Goal: Information Seeking & Learning: Check status

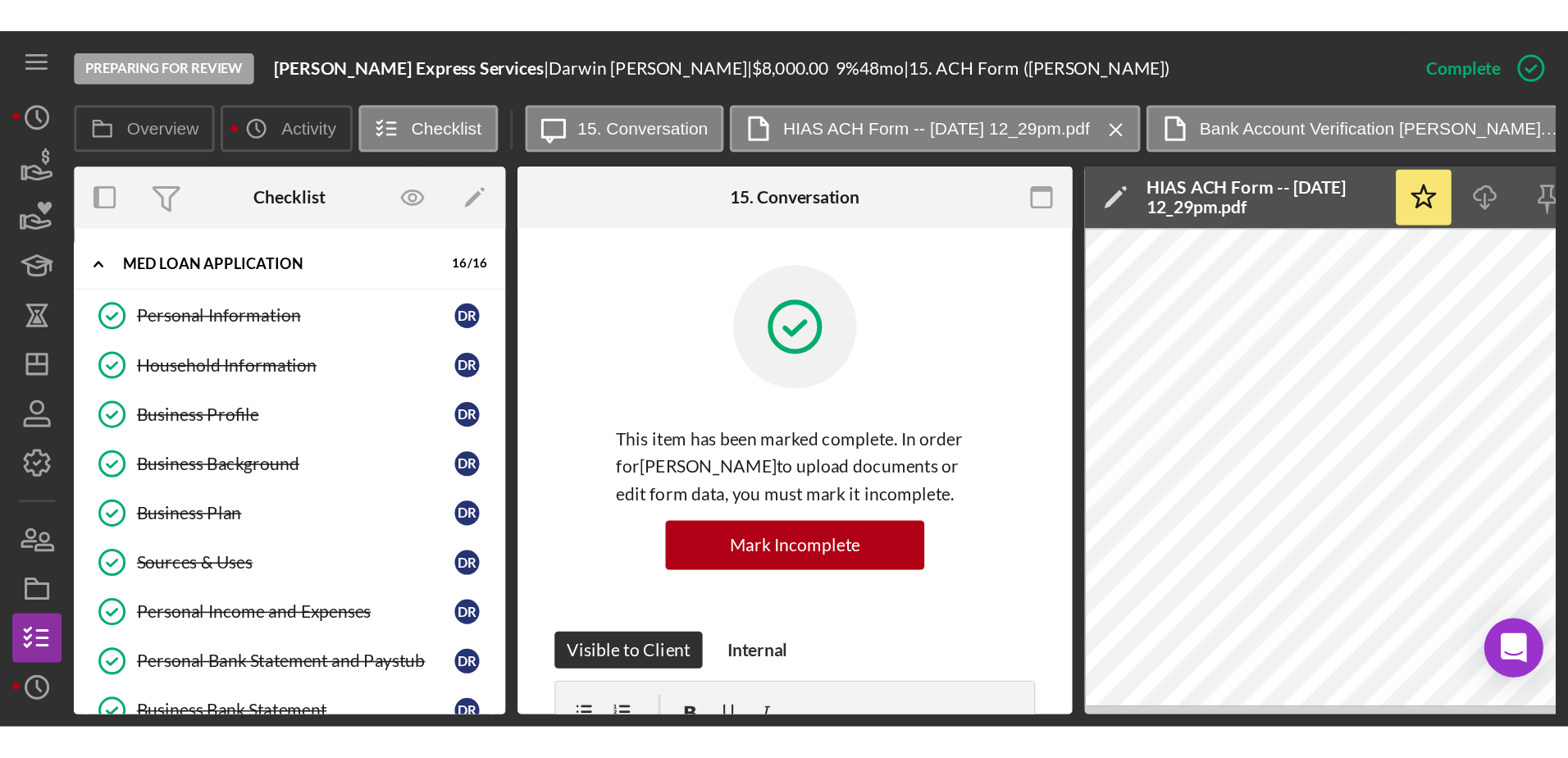
scroll to position [755, 0]
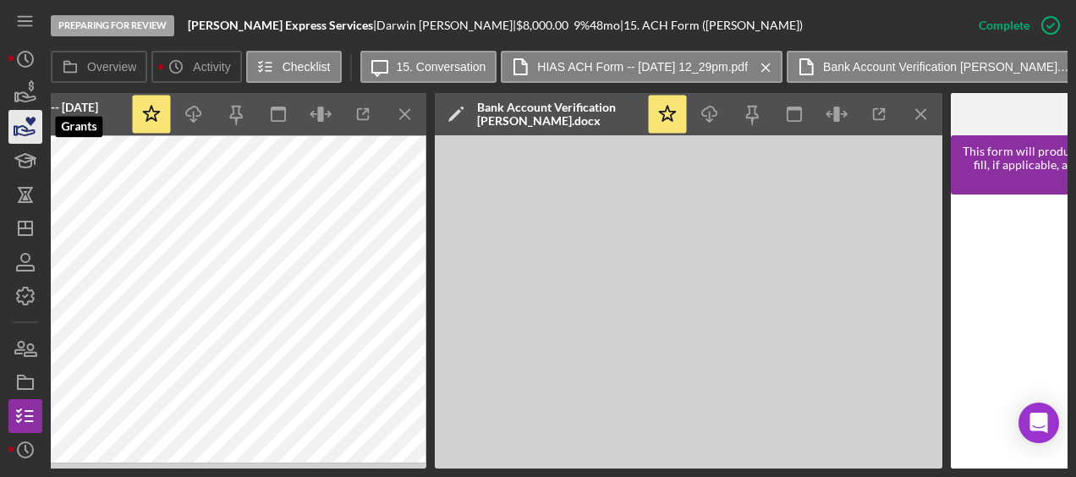
click at [21, 112] on icon "button" at bounding box center [25, 127] width 42 height 42
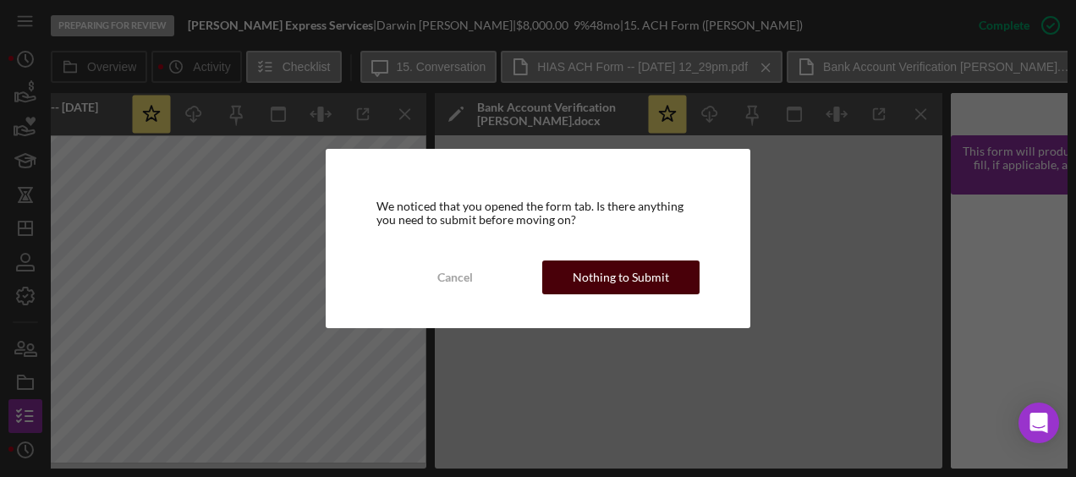
click at [619, 279] on div "Nothing to Submit" at bounding box center [621, 278] width 96 height 34
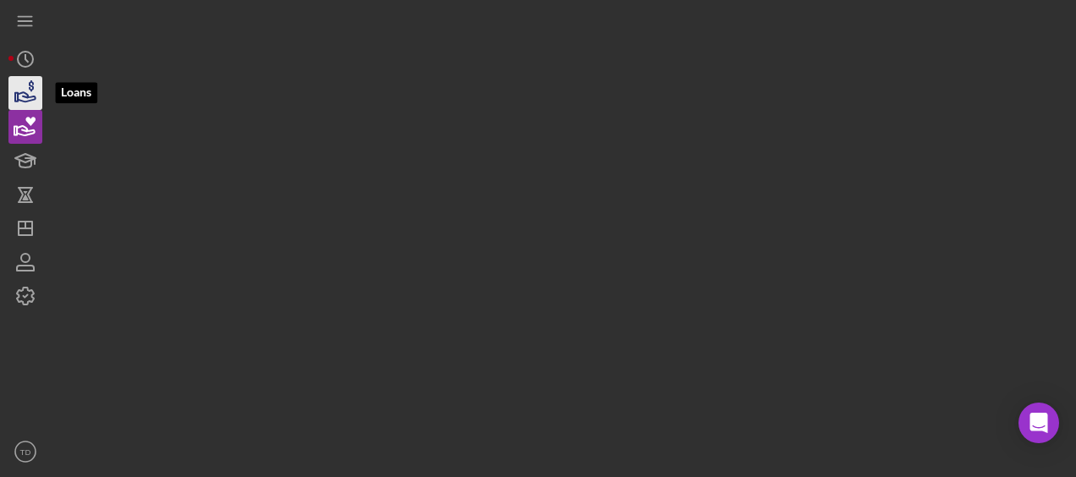
click at [25, 104] on icon "button" at bounding box center [25, 93] width 42 height 42
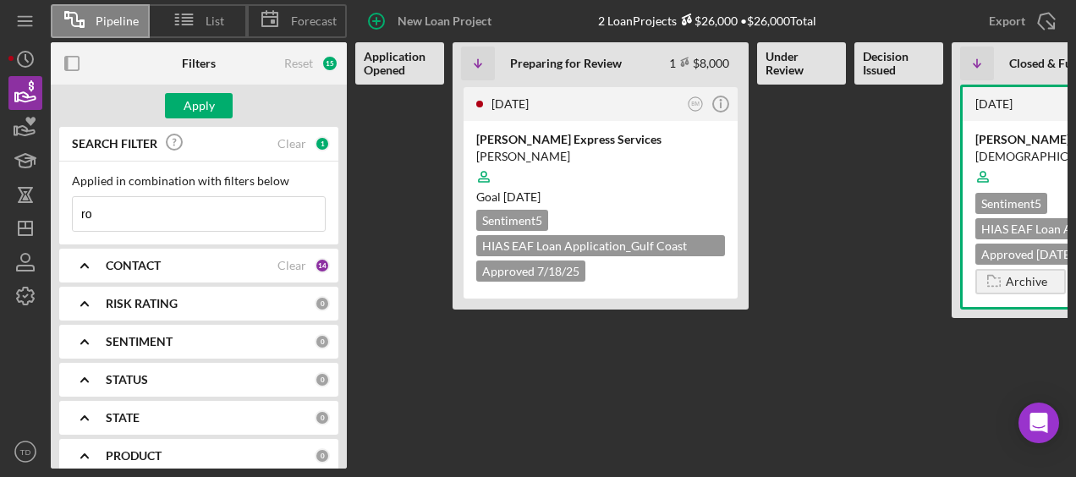
type input "r"
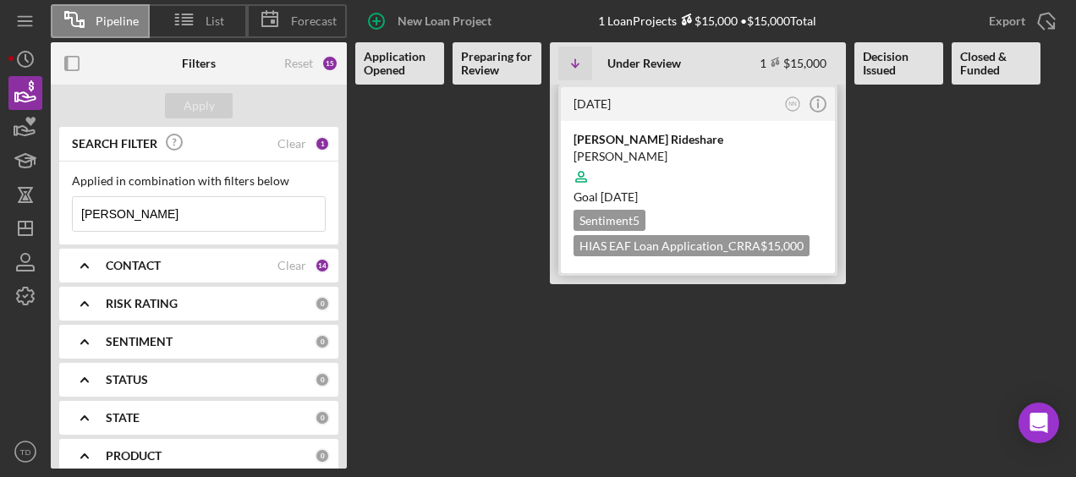
type input "[PERSON_NAME]"
click at [616, 135] on div "[PERSON_NAME] Rideshare" at bounding box center [698, 139] width 249 height 17
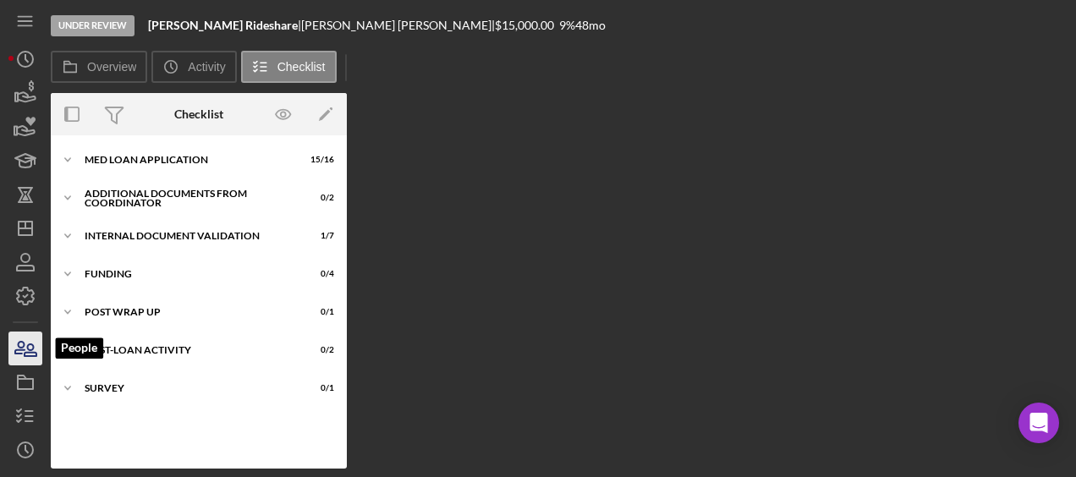
click at [36, 354] on icon "button" at bounding box center [31, 350] width 12 height 12
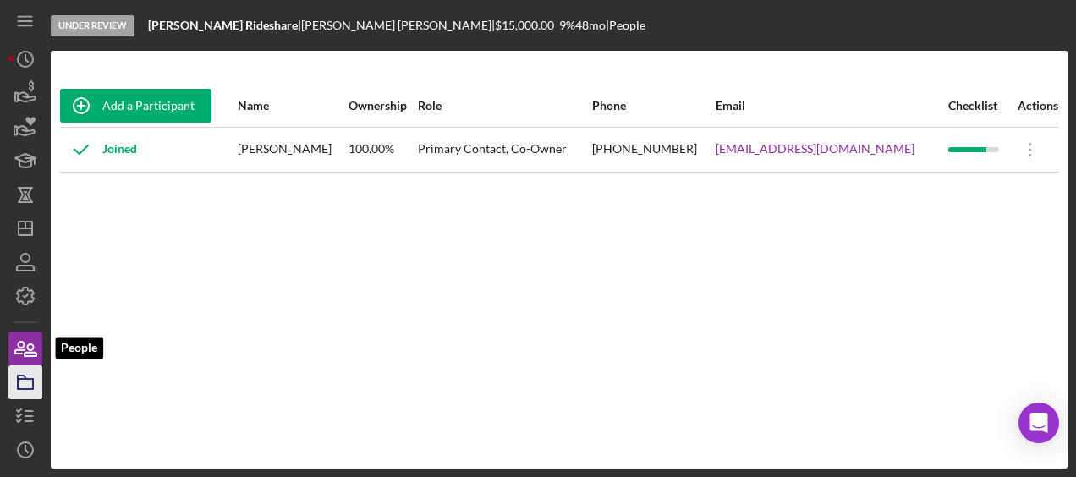
click at [29, 372] on icon "button" at bounding box center [25, 382] width 42 height 42
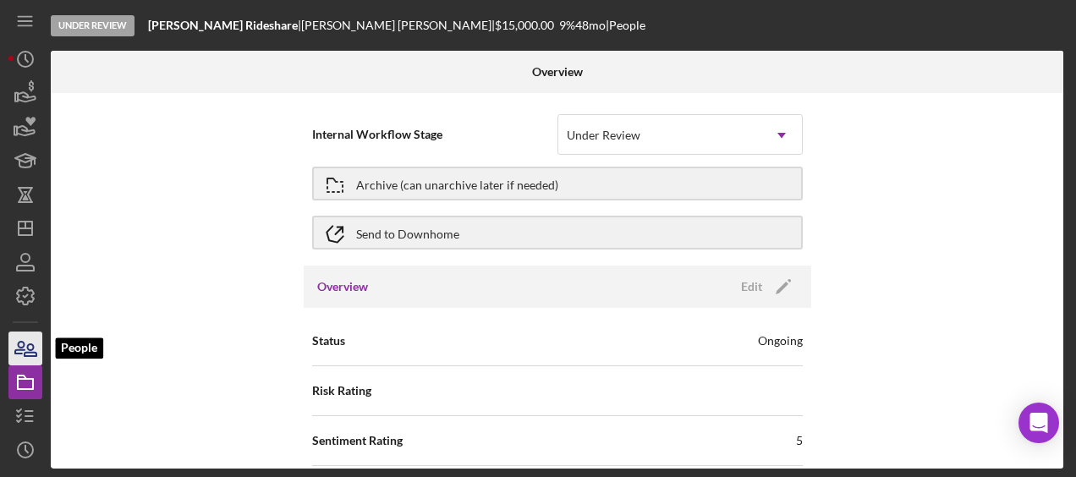
click at [19, 344] on icon "button" at bounding box center [25, 348] width 42 height 42
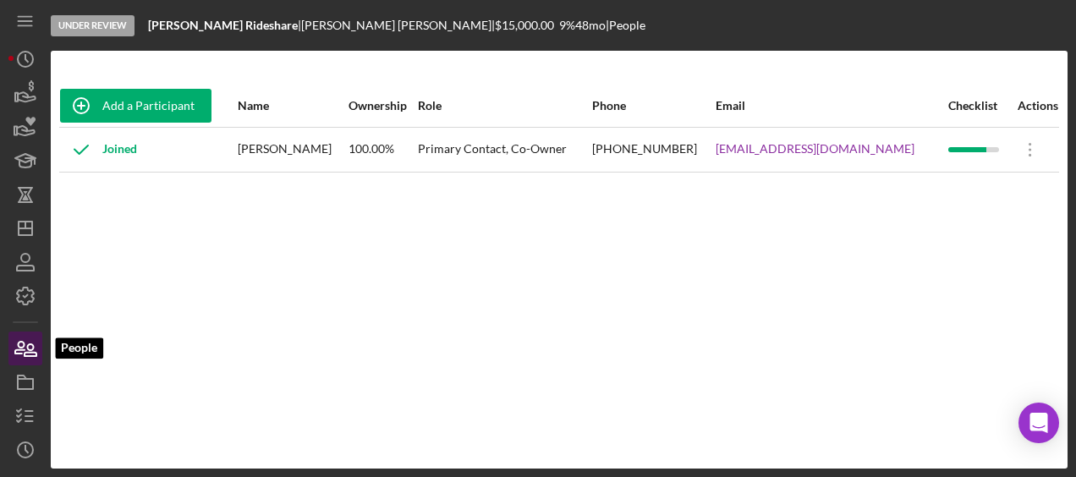
click at [30, 341] on icon "button" at bounding box center [25, 348] width 42 height 42
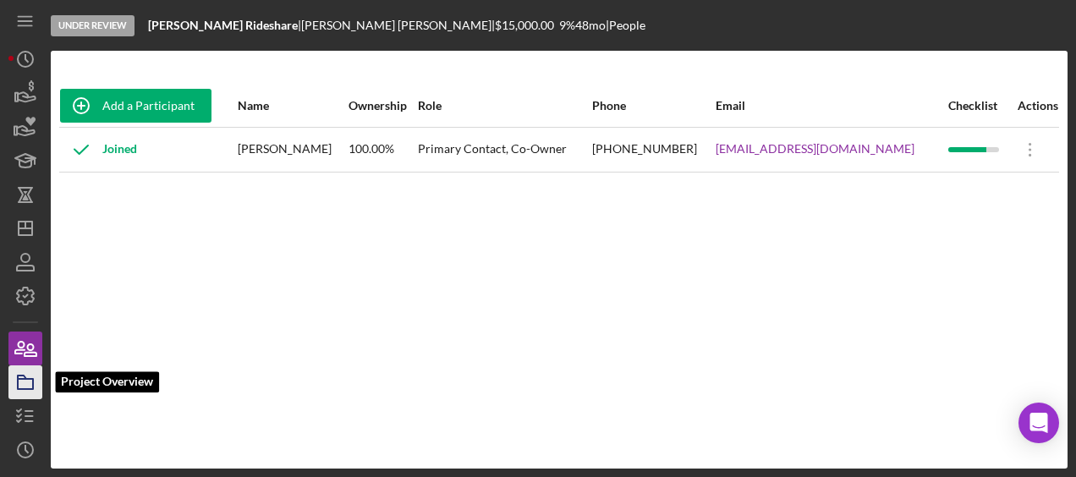
click at [29, 383] on icon "button" at bounding box center [25, 382] width 42 height 42
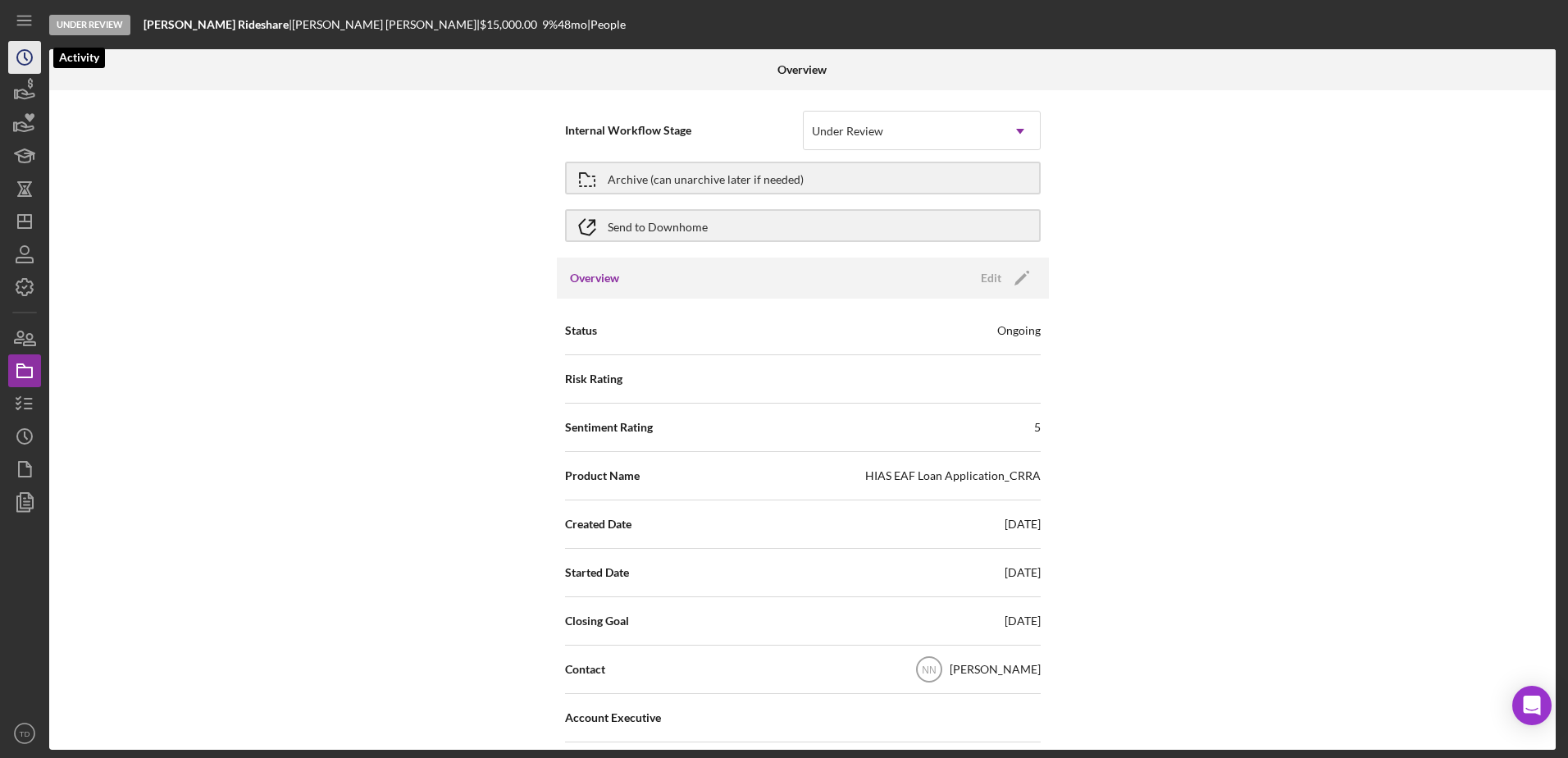
click at [30, 63] on circle "button" at bounding box center [24, 57] width 15 height 15
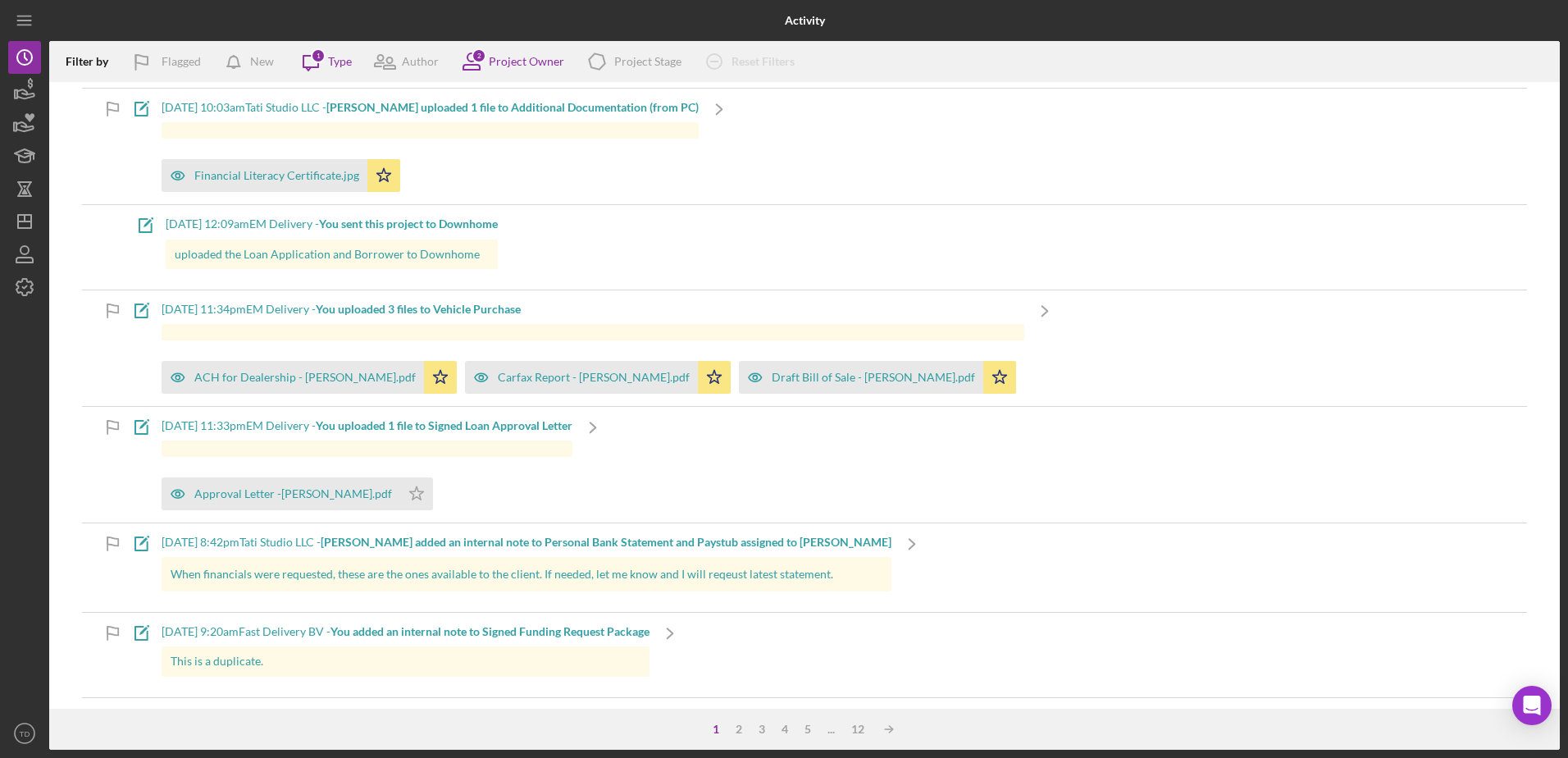
scroll to position [1931, 0]
click at [413, 67] on div "Author" at bounding box center [421, 62] width 37 height 14
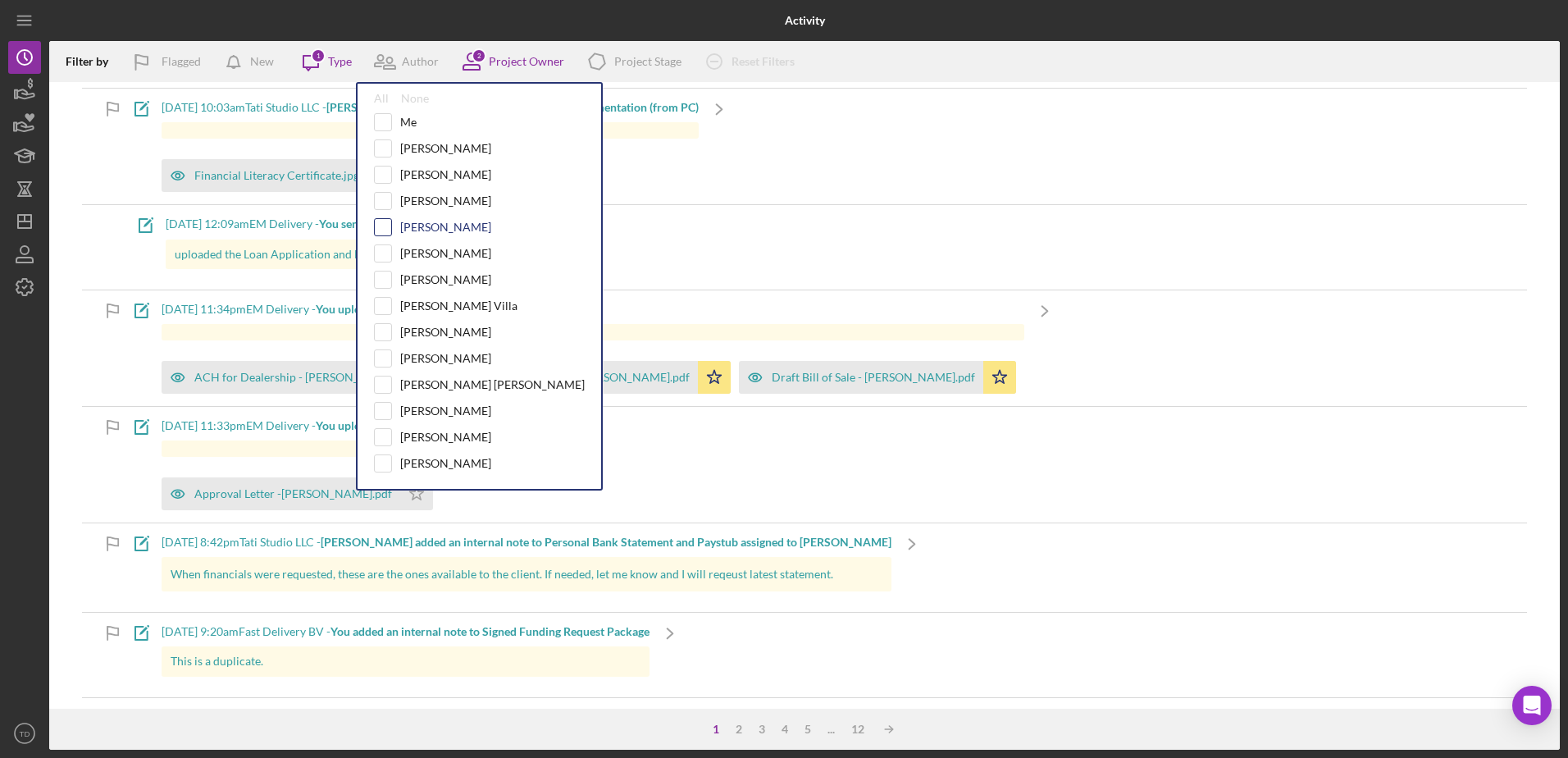
click at [387, 227] on input "checkbox" at bounding box center [383, 227] width 16 height 16
checkbox input "true"
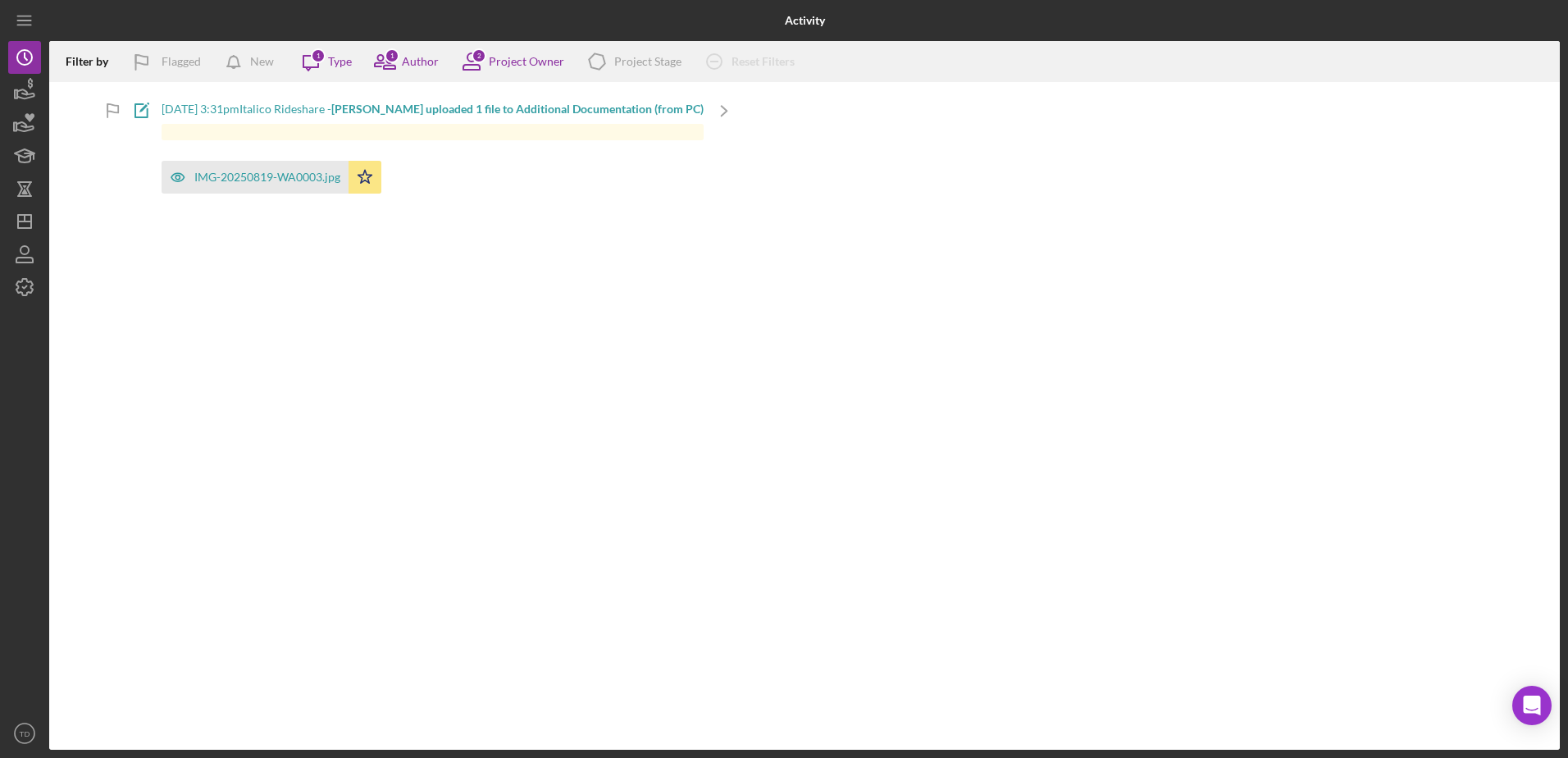
click at [690, 259] on div "Filter by Flagged New Icon/Message 1 Type 1 Author 2 Project Owner Icon/Product…" at bounding box center [804, 395] width 1511 height 709
click at [333, 53] on div "Icon/Message 1 Type" at bounding box center [321, 61] width 61 height 41
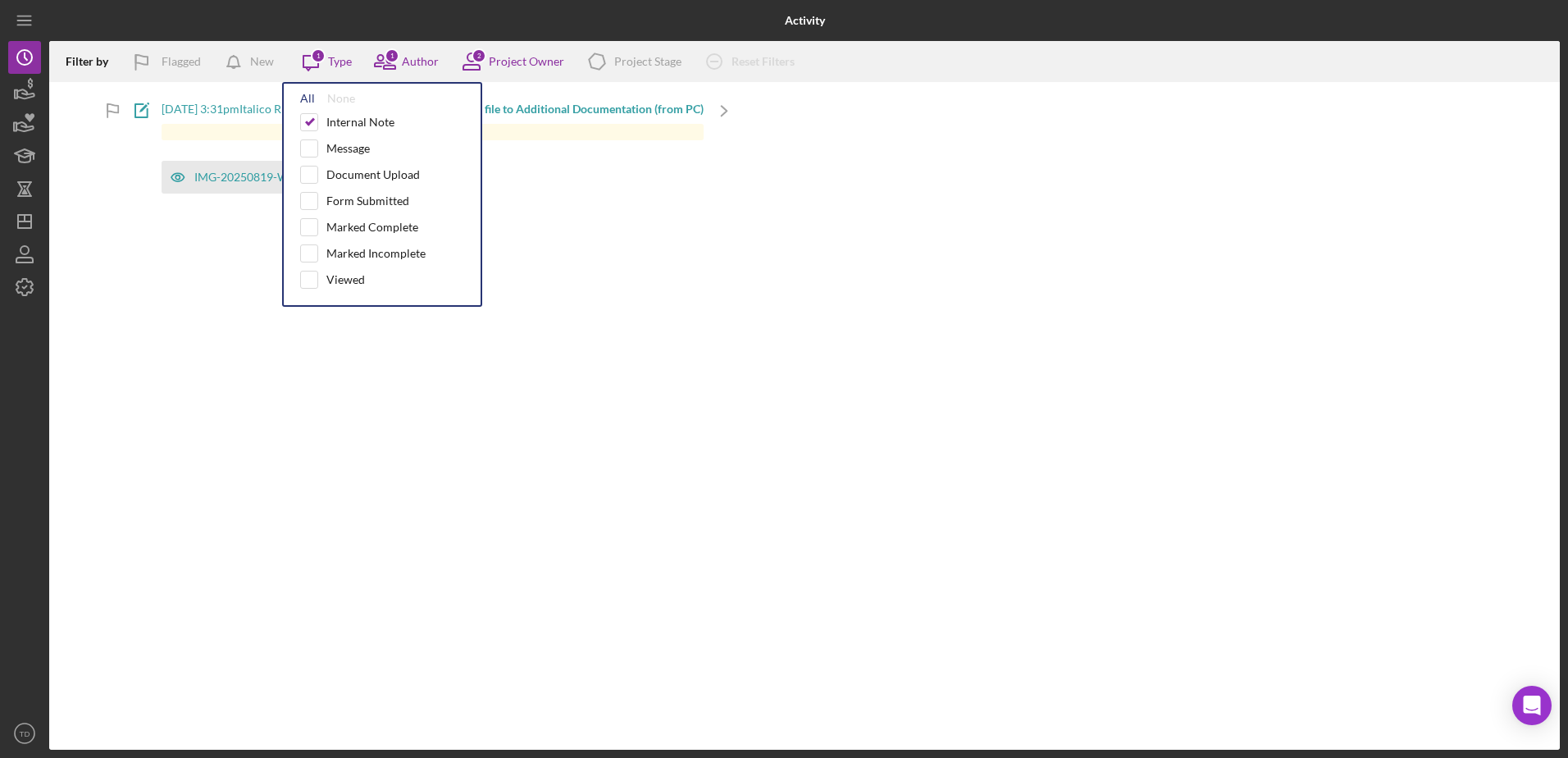
click at [306, 92] on div "All" at bounding box center [307, 99] width 15 height 14
checkbox input "true"
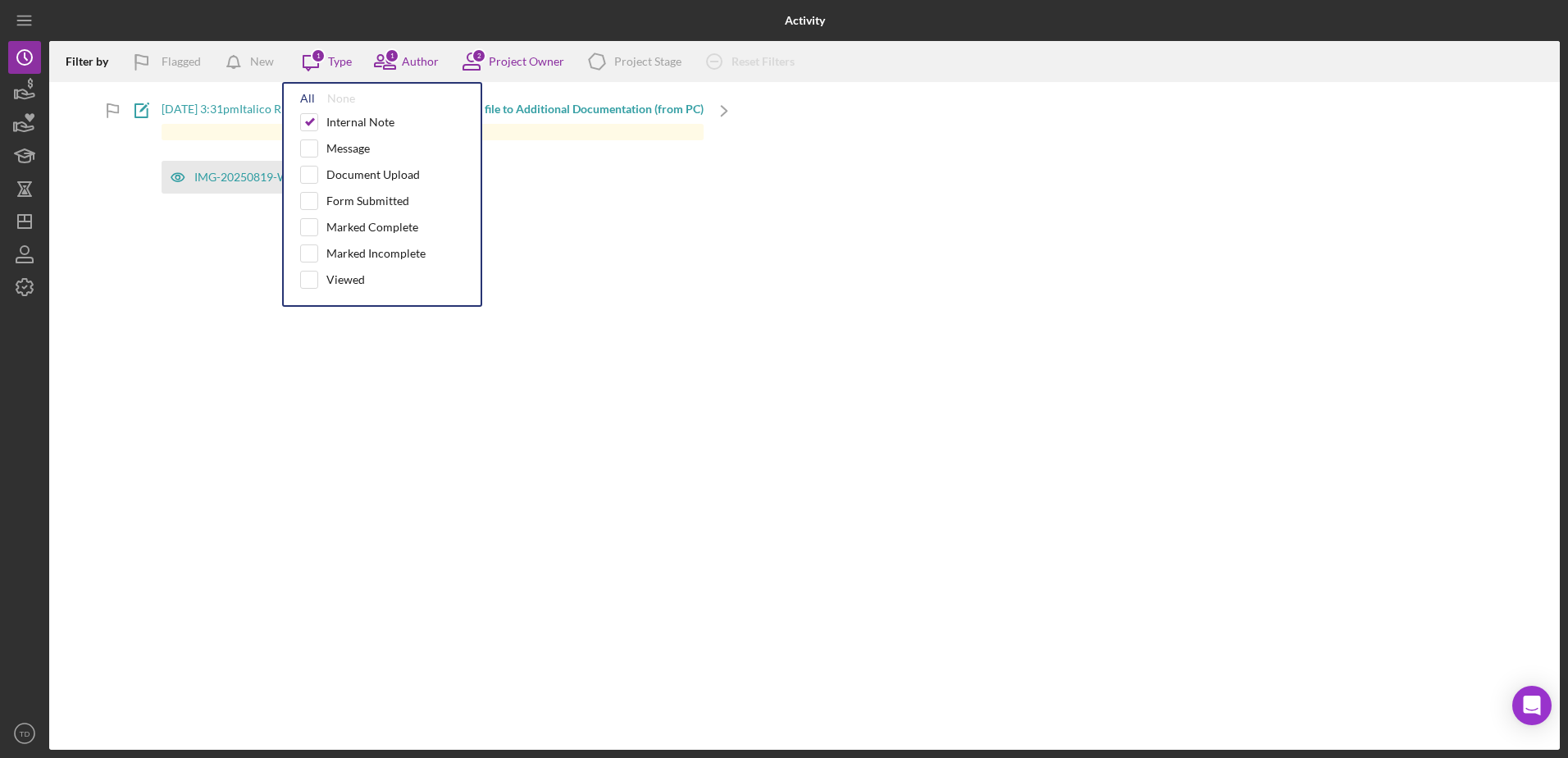
checkbox input "true"
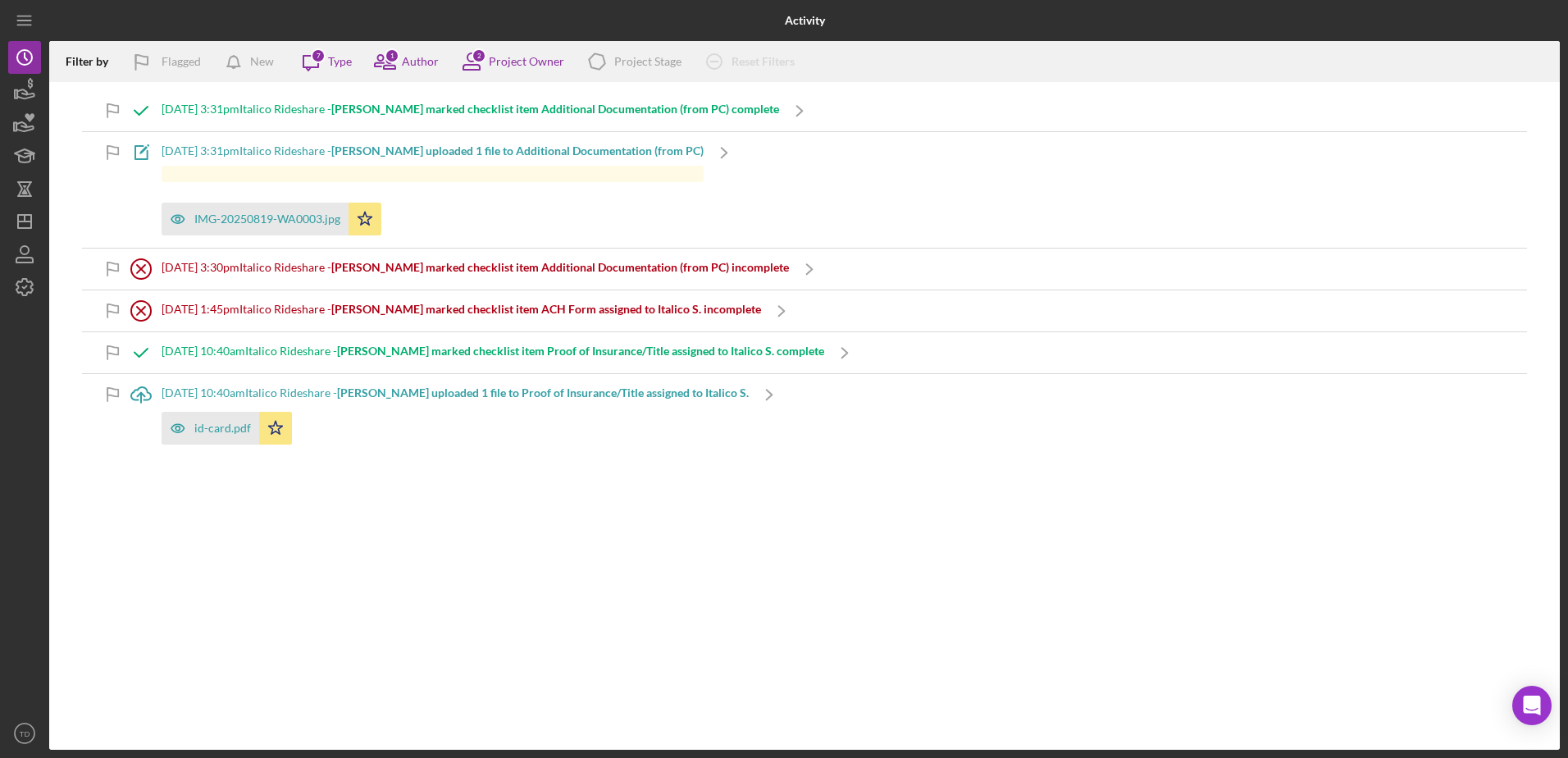
click at [616, 210] on div "IMG-20250819-WA0003.jpg Icon/Star" at bounding box center [432, 215] width 542 height 41
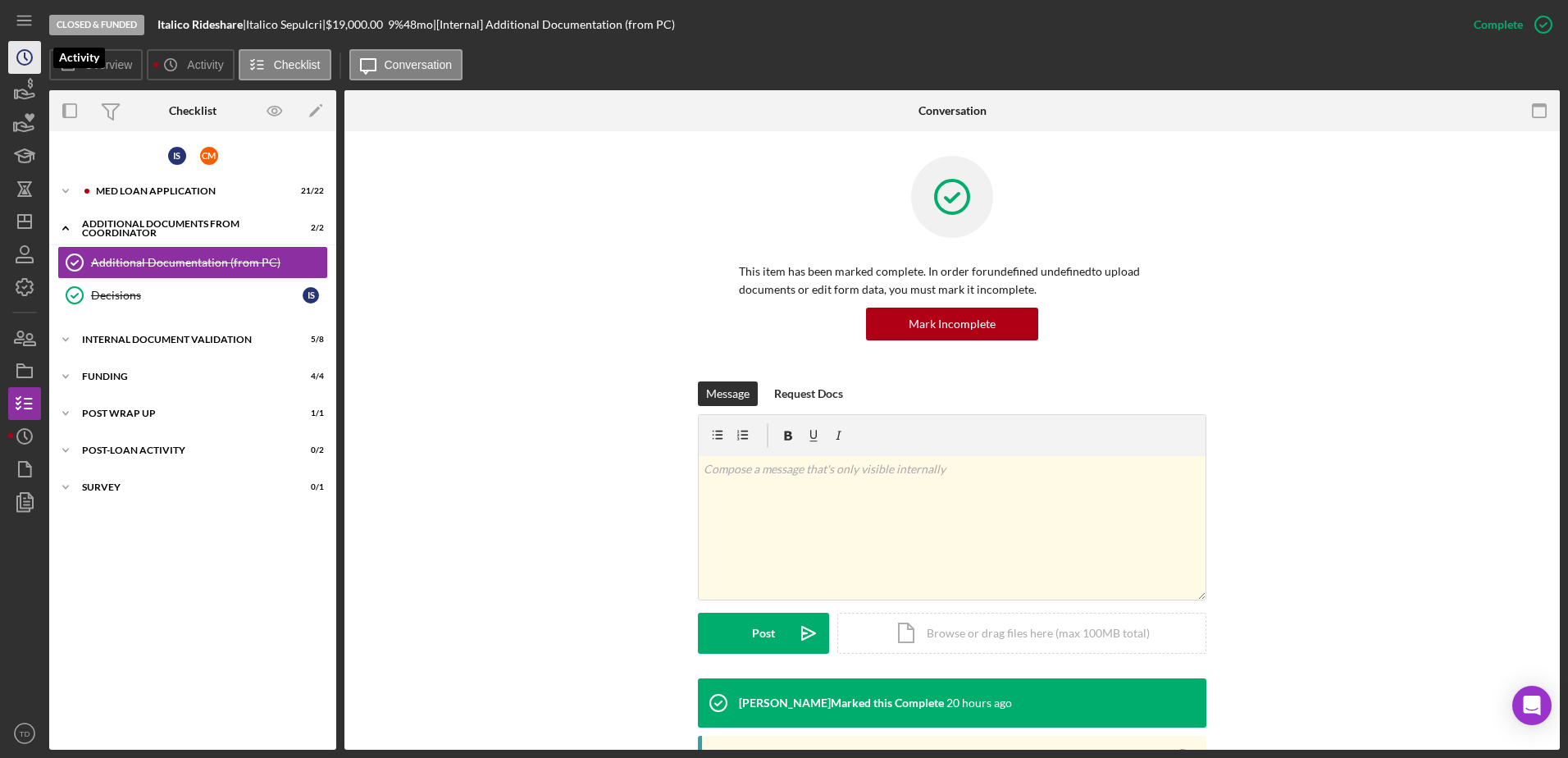
click at [32, 52] on icon "Icon/History" at bounding box center [24, 57] width 41 height 41
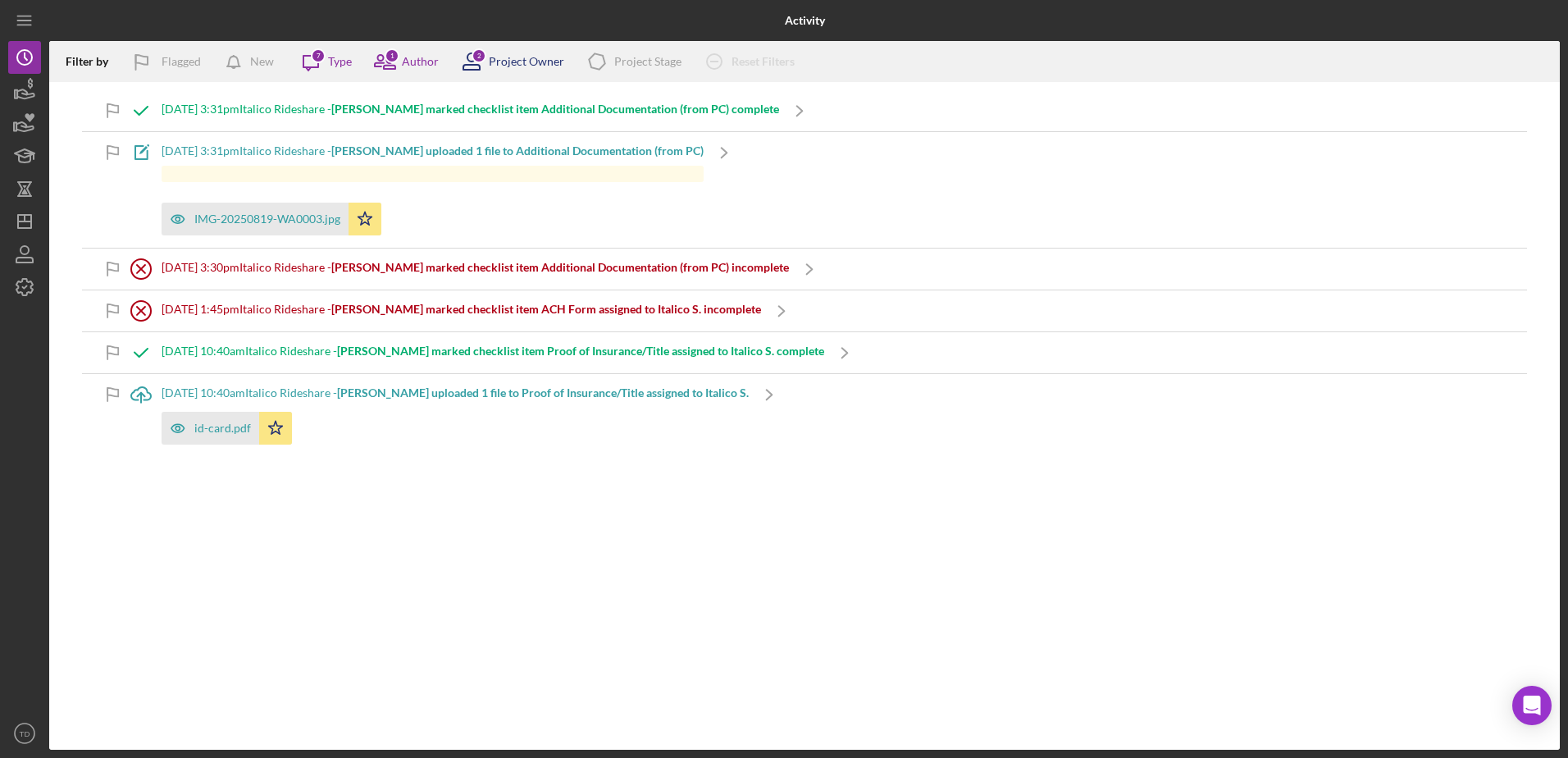
click at [504, 63] on div "Project Owner" at bounding box center [526, 62] width 76 height 14
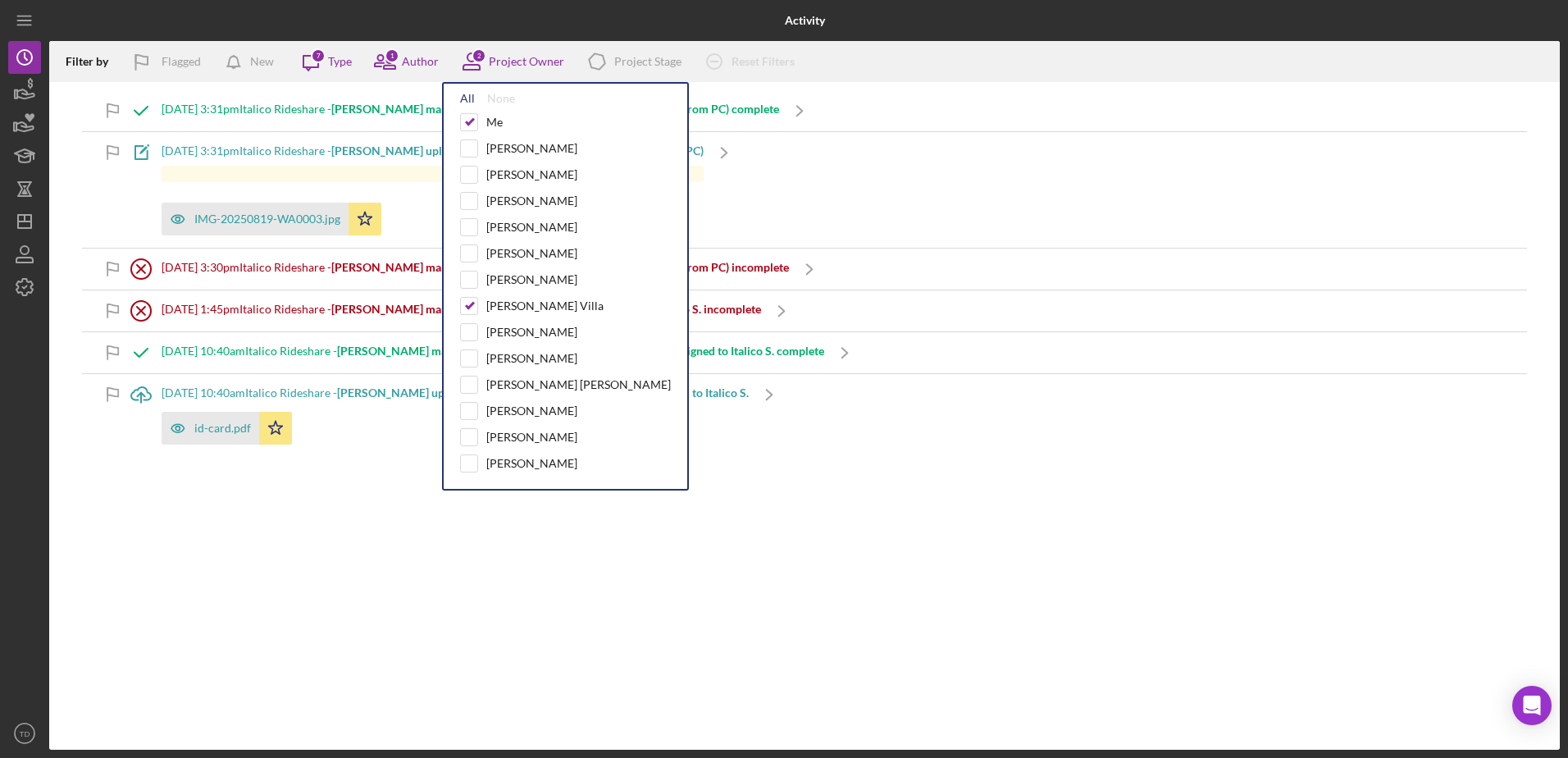
click at [467, 105] on div "All" at bounding box center [467, 99] width 15 height 14
checkbox input "true"
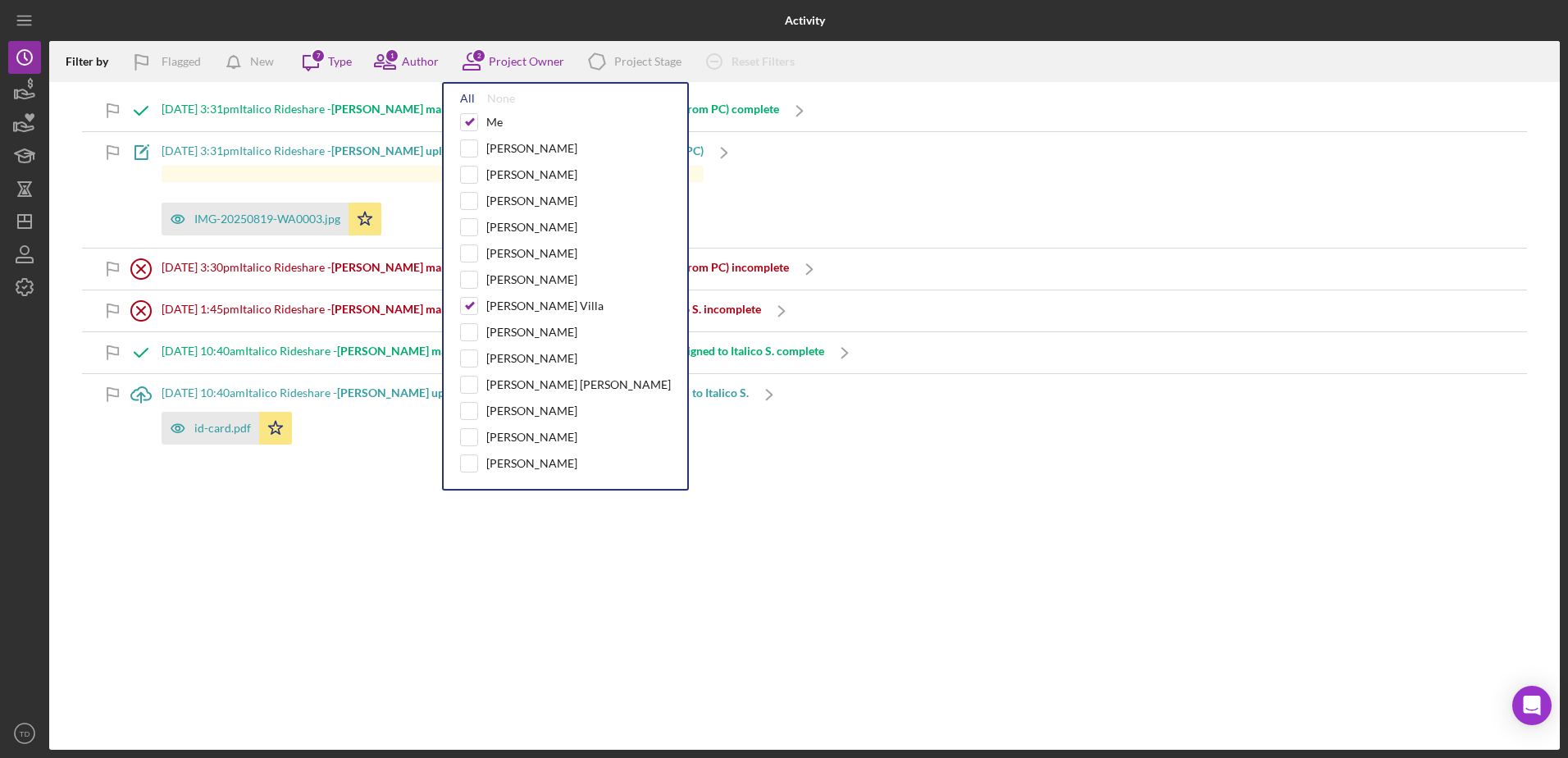
checkbox input "true"
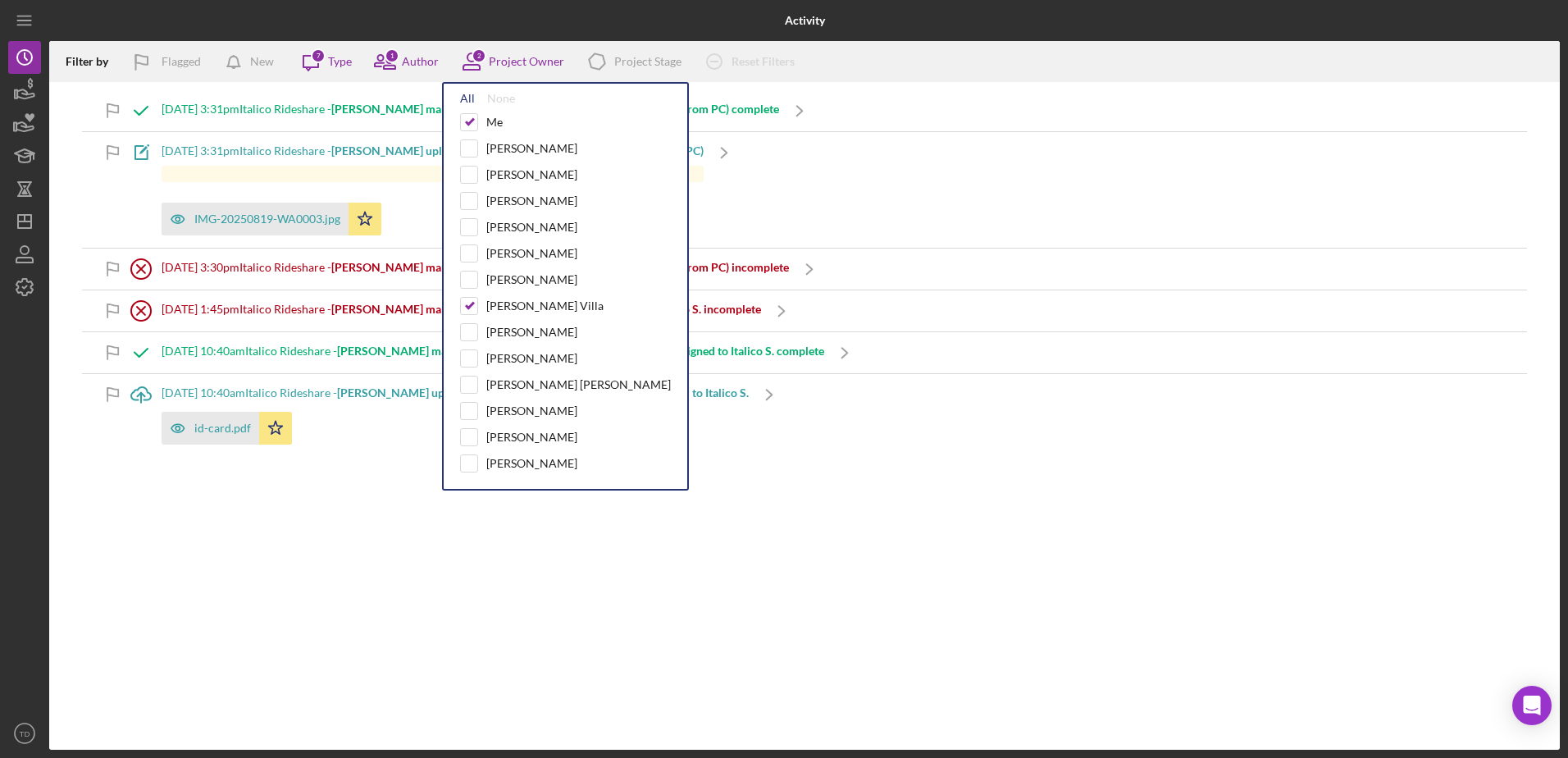
checkbox input "true"
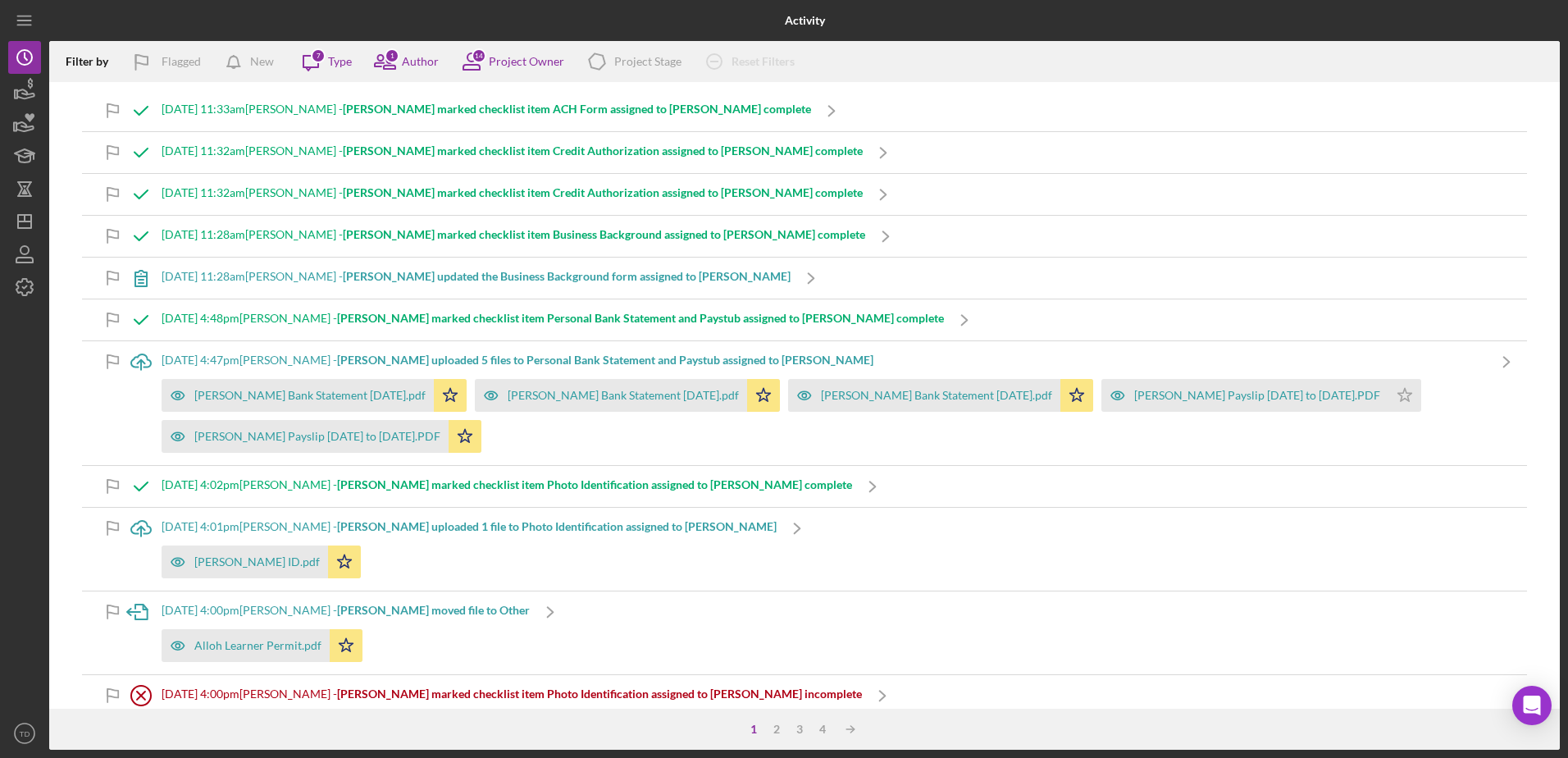
click at [1032, 304] on div "[DATE] 4:48pm [PERSON_NAME] Rideshare - [PERSON_NAME] marked checklist item Per…" at bounding box center [804, 320] width 1445 height 41
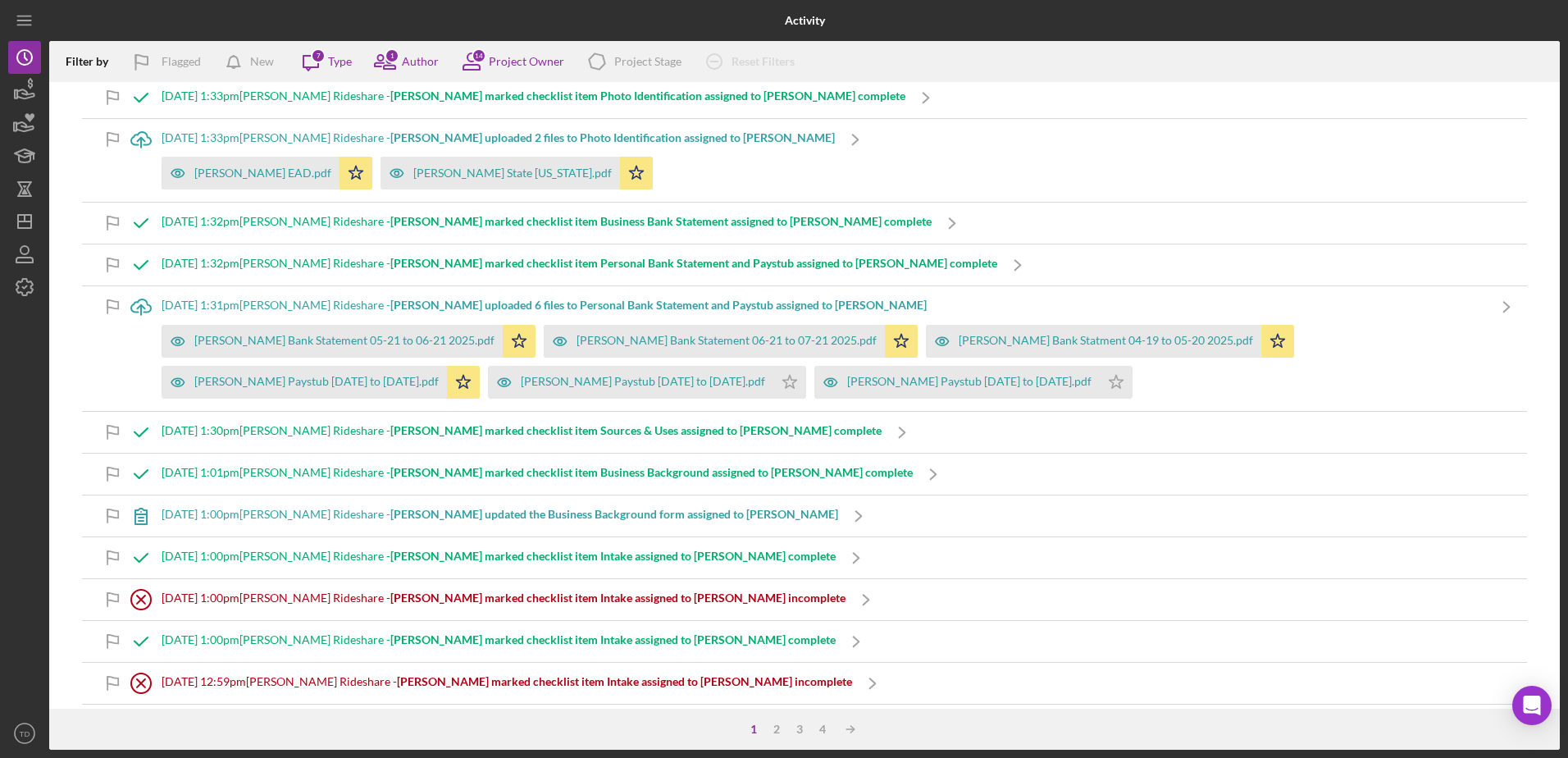
scroll to position [2174, 0]
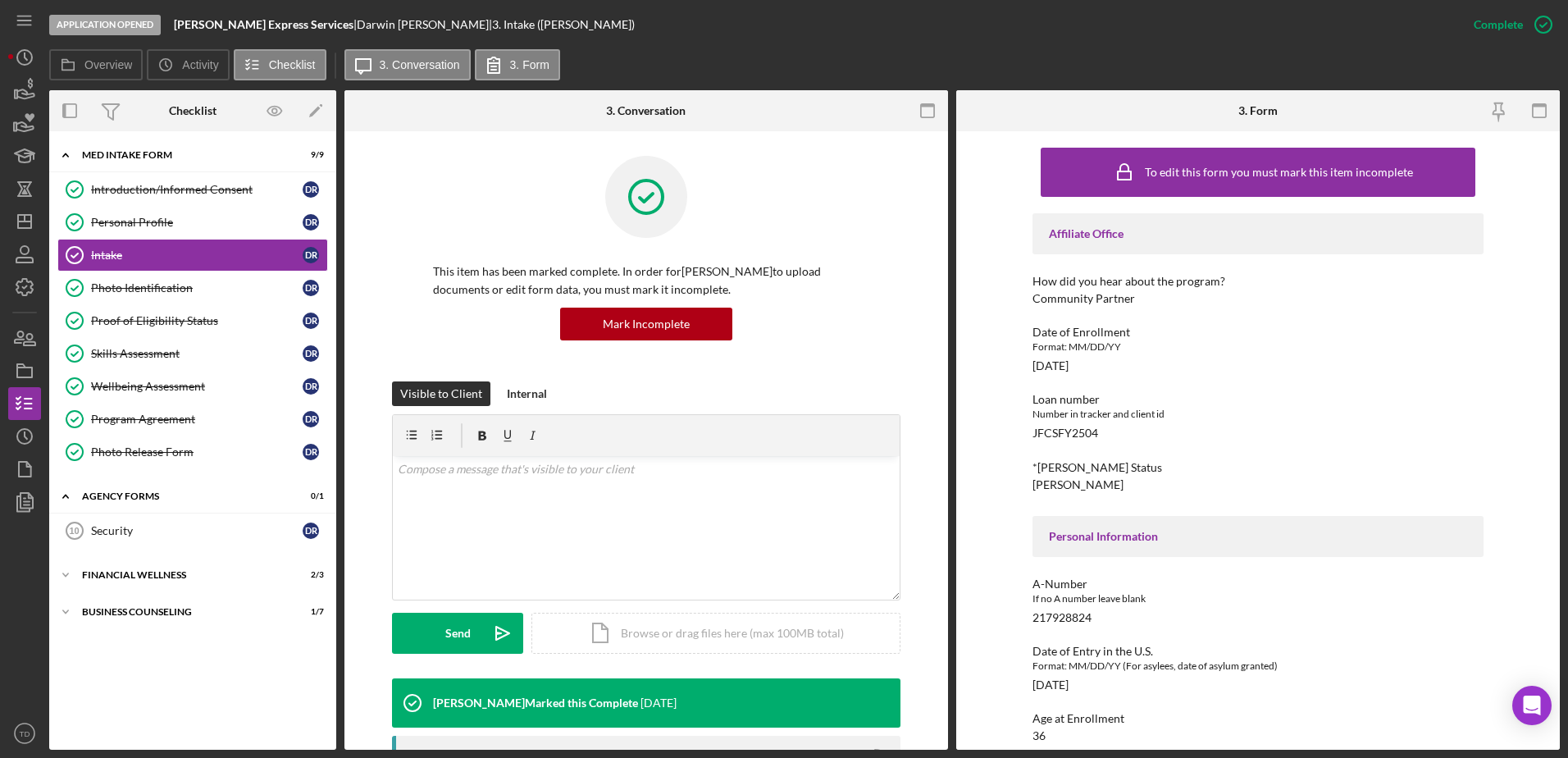
scroll to position [194, 0]
